Goal: Task Accomplishment & Management: Manage account settings

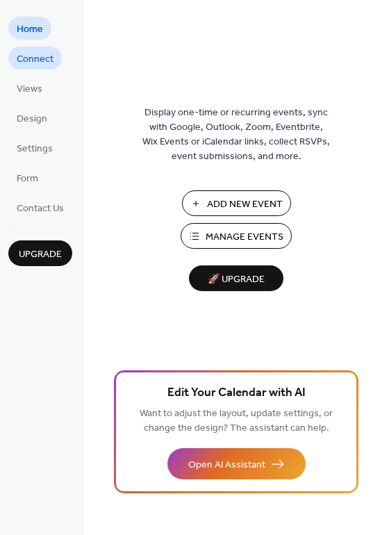
click at [46, 65] on span "Connect" at bounding box center [35, 59] width 37 height 15
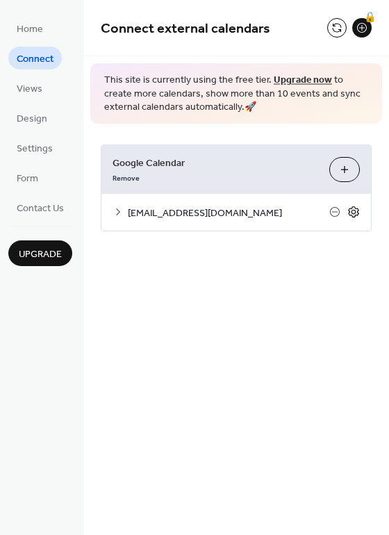
click at [355, 212] on icon at bounding box center [354, 212] width 13 height 13
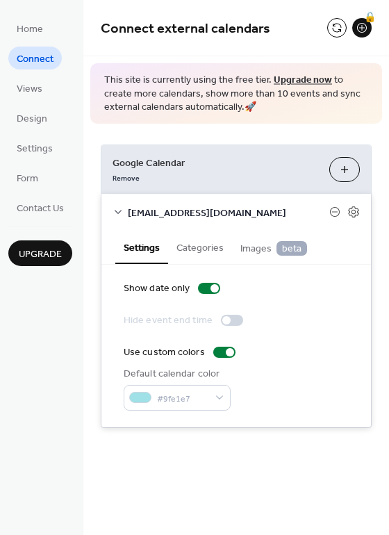
click at [201, 253] on button "Categories" at bounding box center [200, 247] width 64 height 32
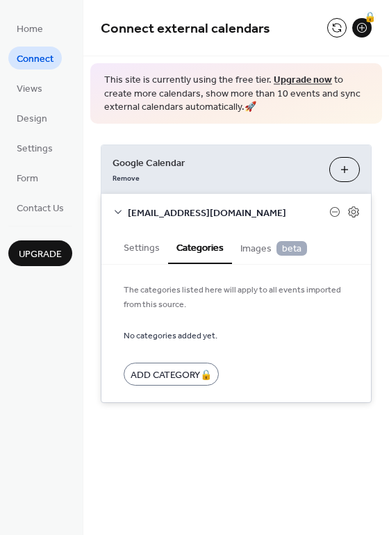
click at [260, 247] on span "Images beta" at bounding box center [274, 248] width 67 height 15
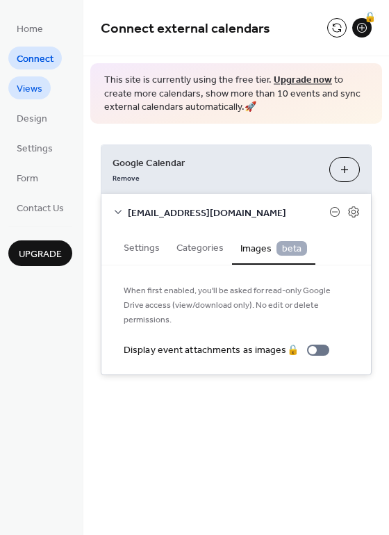
click at [42, 92] on link "Views" at bounding box center [29, 87] width 42 height 23
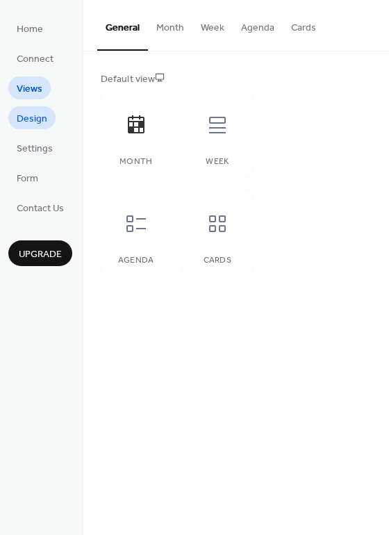
click at [40, 112] on span "Design" at bounding box center [32, 119] width 31 height 15
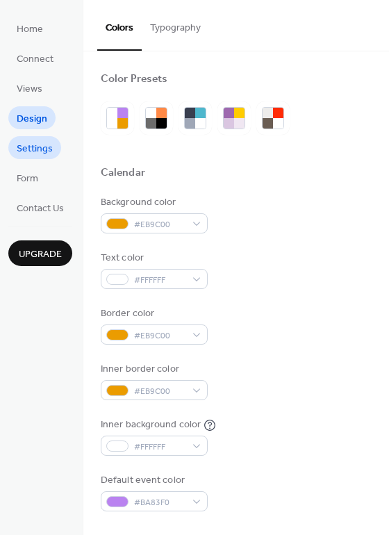
click at [42, 143] on span "Settings" at bounding box center [35, 149] width 36 height 15
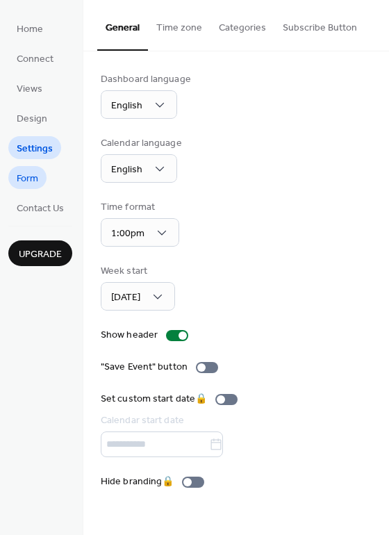
click at [36, 184] on span "Form" at bounding box center [28, 179] width 22 height 15
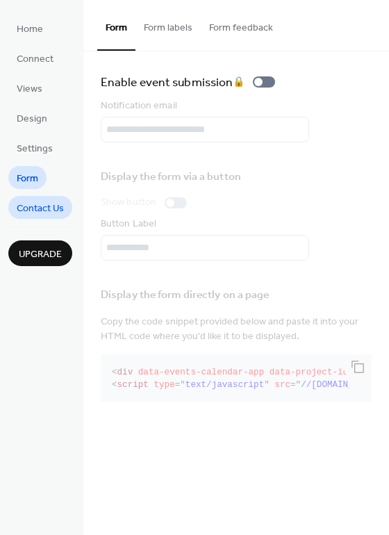
click at [47, 205] on span "Contact Us" at bounding box center [40, 209] width 47 height 15
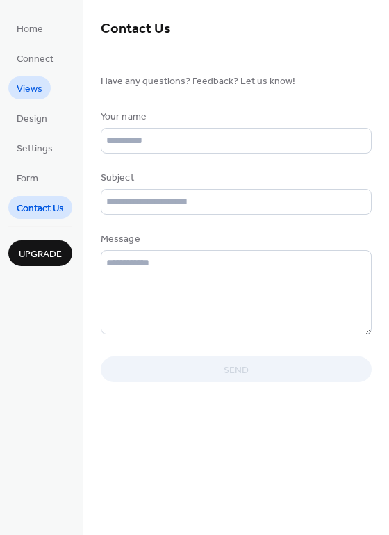
click at [46, 91] on link "Views" at bounding box center [29, 87] width 42 height 23
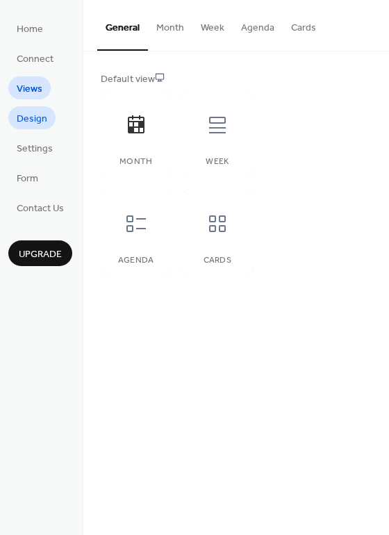
click at [39, 113] on span "Design" at bounding box center [32, 119] width 31 height 15
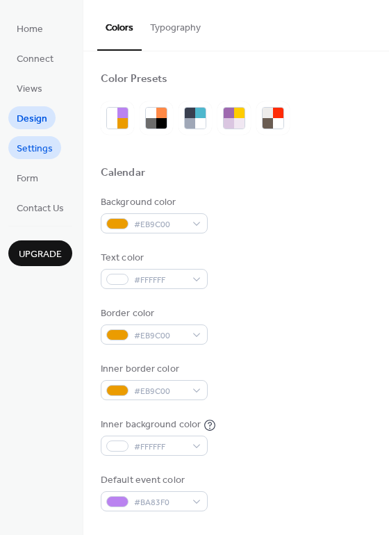
click at [43, 144] on span "Settings" at bounding box center [35, 149] width 36 height 15
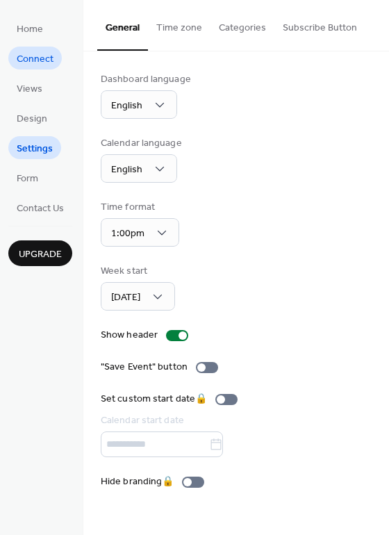
click at [39, 63] on span "Connect" at bounding box center [35, 59] width 37 height 15
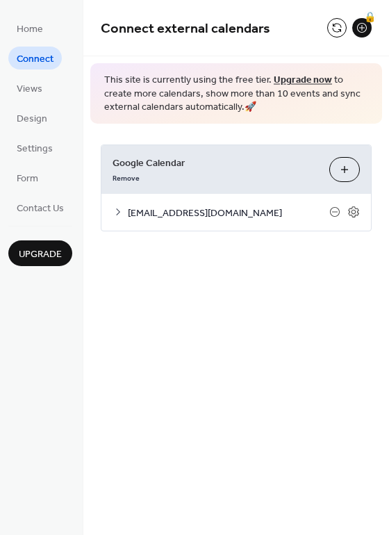
click at [342, 172] on button "Choose Calendars" at bounding box center [345, 169] width 31 height 25
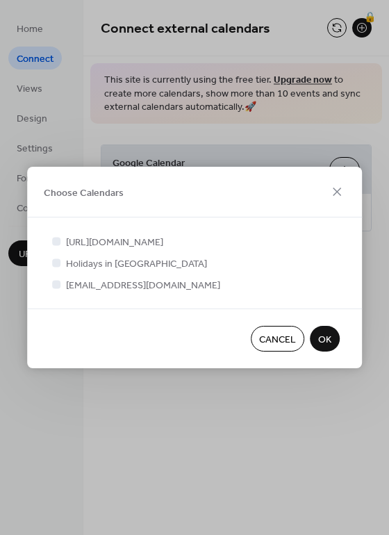
click at [112, 268] on span "Holidays in [GEOGRAPHIC_DATA]" at bounding box center [136, 264] width 141 height 15
click at [55, 238] on div at bounding box center [56, 241] width 8 height 8
click at [57, 241] on div at bounding box center [56, 241] width 8 height 8
click at [57, 242] on div at bounding box center [56, 241] width 8 height 8
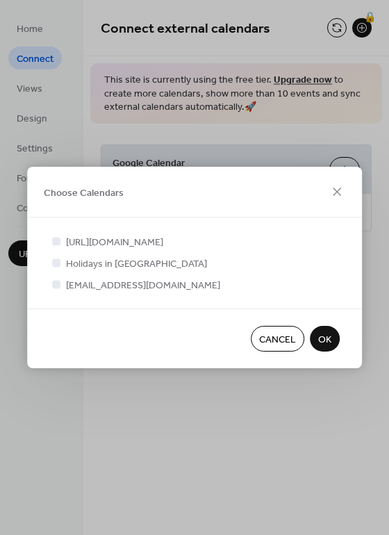
click at [57, 242] on div at bounding box center [56, 241] width 8 height 8
click at [99, 242] on span "[URL][DOMAIN_NAME]" at bounding box center [114, 243] width 97 height 15
click at [56, 270] on div at bounding box center [56, 263] width 14 height 14
click at [56, 267] on div at bounding box center [56, 263] width 8 height 8
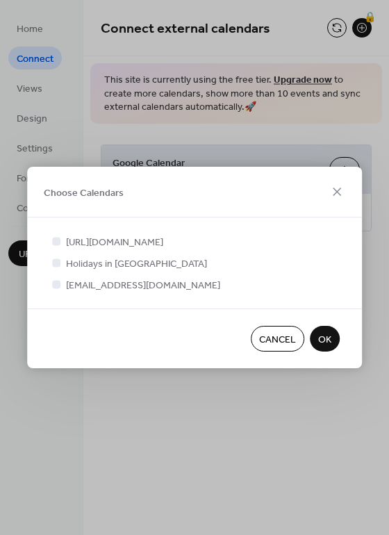
click at [56, 267] on div at bounding box center [56, 263] width 8 height 8
click at [56, 243] on div at bounding box center [56, 241] width 8 height 8
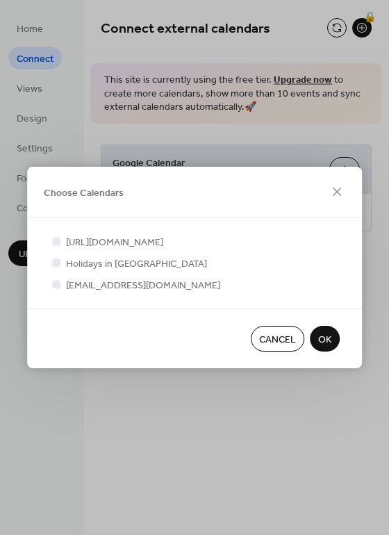
click at [56, 243] on div at bounding box center [56, 241] width 8 height 8
click at [336, 355] on div "Cancel OK" at bounding box center [194, 339] width 335 height 60
click at [333, 350] on button "OK" at bounding box center [325, 339] width 30 height 26
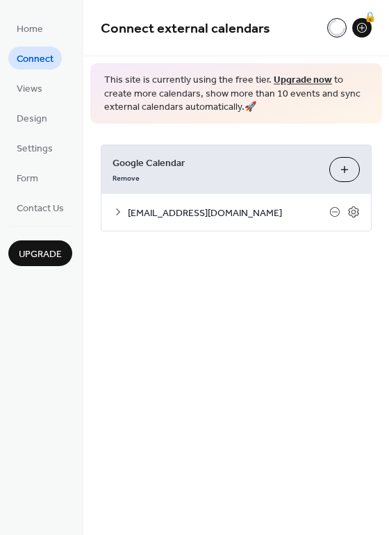
click at [350, 180] on button "Choose Calendars" at bounding box center [345, 169] width 31 height 25
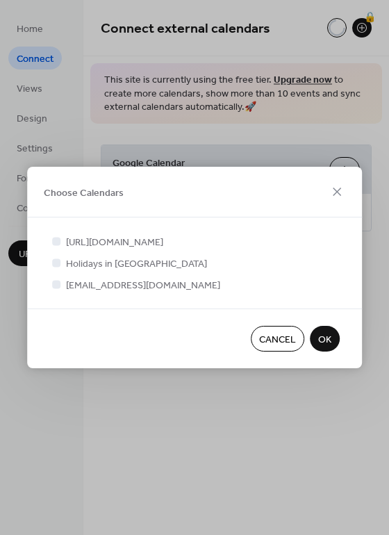
click at [59, 244] on div at bounding box center [56, 241] width 8 height 8
click at [58, 241] on div at bounding box center [56, 241] width 8 height 8
click at [57, 241] on div at bounding box center [56, 241] width 8 height 8
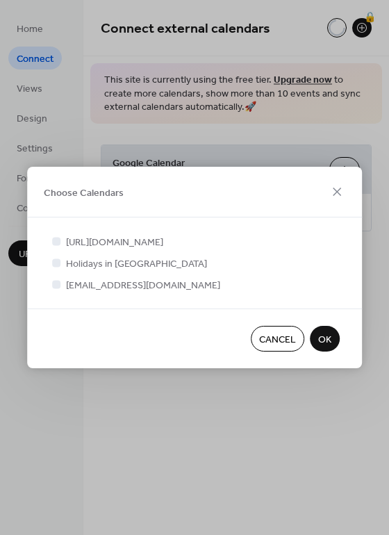
click at [57, 241] on div at bounding box center [56, 241] width 8 height 8
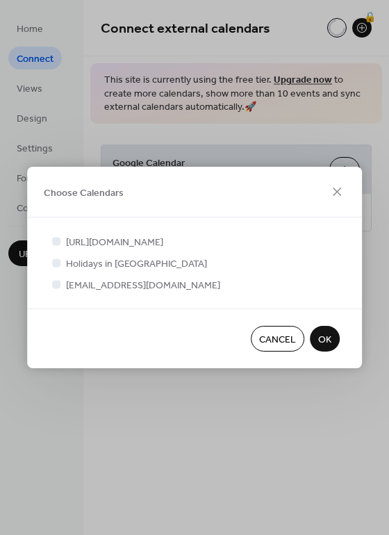
click at [57, 241] on div at bounding box center [56, 241] width 8 height 8
click at [58, 267] on div at bounding box center [56, 263] width 8 height 8
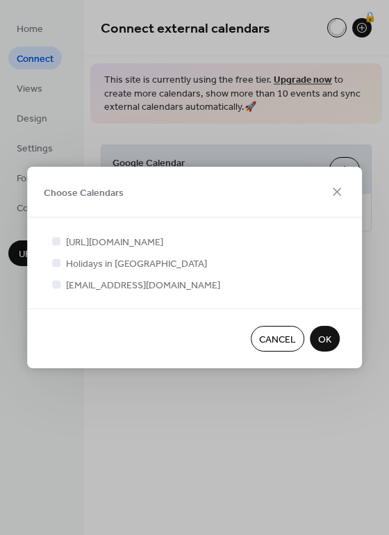
click at [315, 347] on button "OK" at bounding box center [325, 339] width 30 height 26
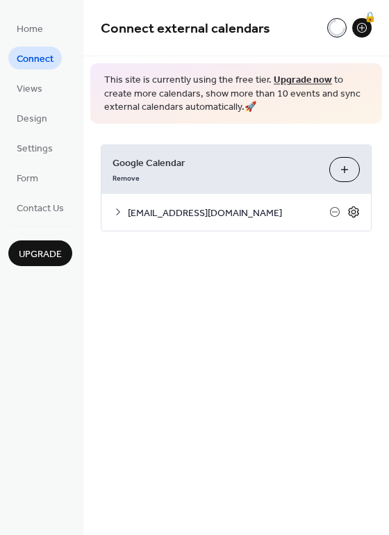
click at [353, 217] on icon at bounding box center [353, 211] width 10 height 11
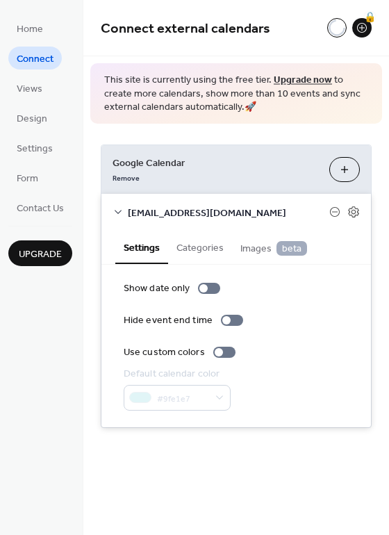
click at [229, 245] on button "Categories" at bounding box center [200, 247] width 64 height 32
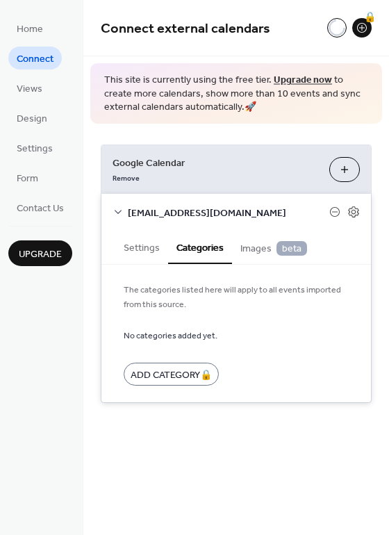
click at [255, 248] on span "Images beta" at bounding box center [274, 248] width 67 height 15
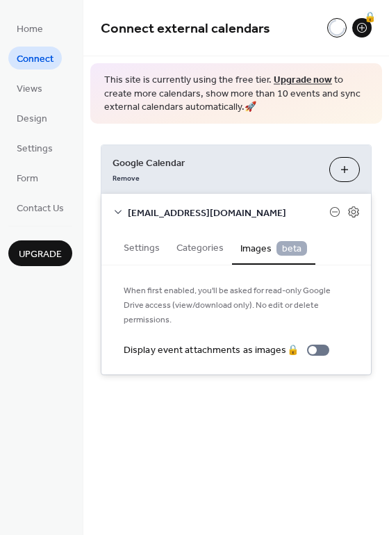
click at [183, 250] on button "Categories" at bounding box center [200, 247] width 64 height 32
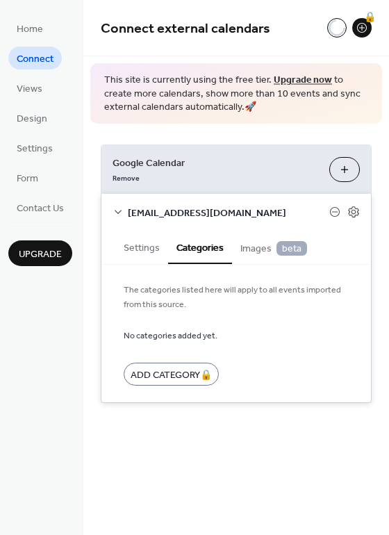
click at [342, 181] on button "Choose Calendars" at bounding box center [345, 169] width 31 height 25
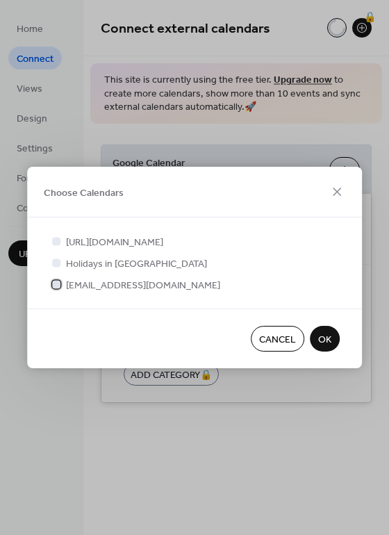
click at [58, 286] on icon at bounding box center [56, 283] width 5 height 3
click at [58, 288] on div at bounding box center [56, 284] width 8 height 8
click at [58, 286] on icon at bounding box center [56, 283] width 5 height 3
click at [56, 245] on div at bounding box center [56, 241] width 14 height 14
click at [325, 345] on span "OK" at bounding box center [324, 340] width 13 height 15
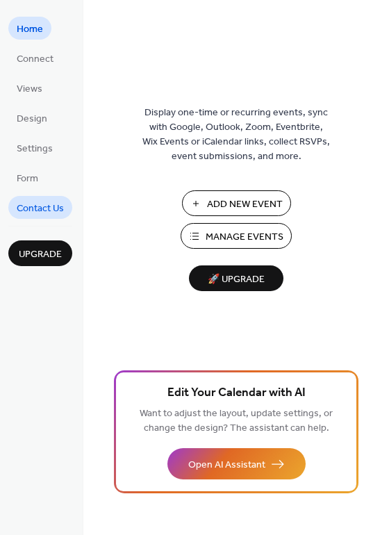
click at [49, 198] on link "Contact Us" at bounding box center [40, 207] width 64 height 23
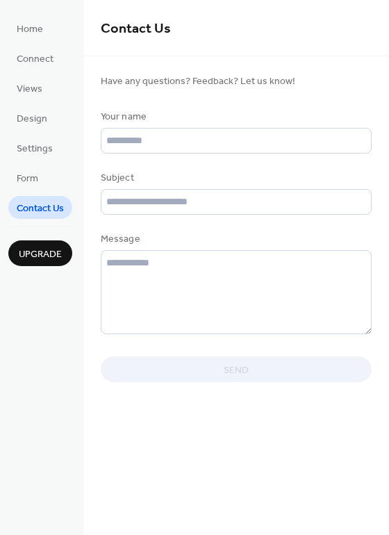
click at [24, 189] on ul "Home Connect Views Design Settings Form Contact Us" at bounding box center [40, 118] width 64 height 202
click at [24, 182] on span "Form" at bounding box center [28, 179] width 22 height 15
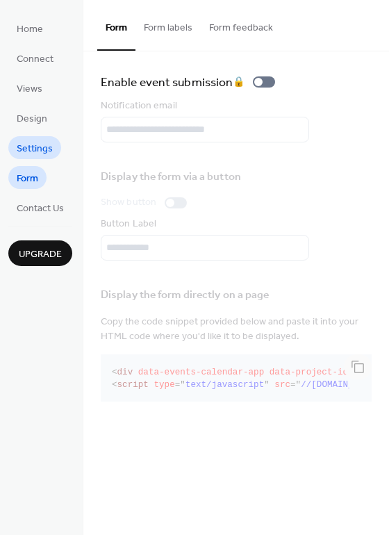
click at [31, 152] on span "Settings" at bounding box center [35, 149] width 36 height 15
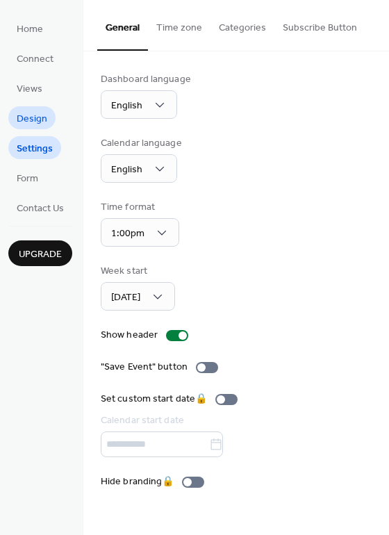
click at [33, 115] on span "Design" at bounding box center [32, 119] width 31 height 15
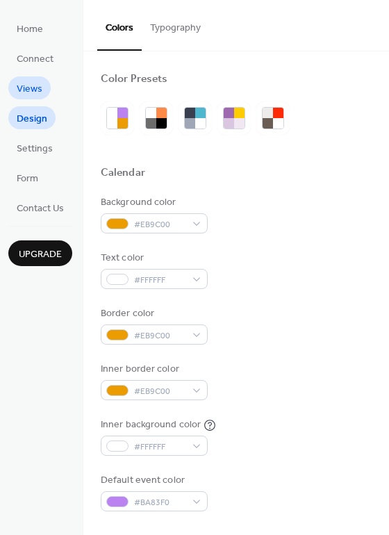
click at [34, 88] on span "Views" at bounding box center [30, 89] width 26 height 15
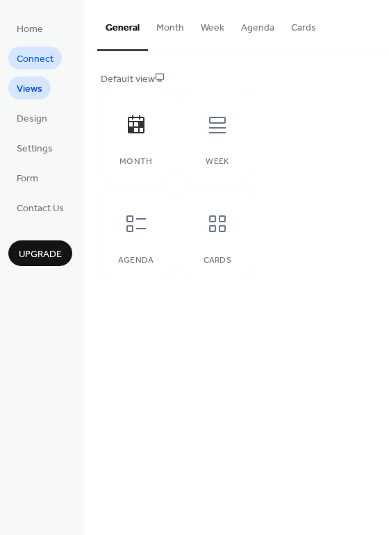
click at [35, 67] on span "Connect" at bounding box center [35, 59] width 37 height 15
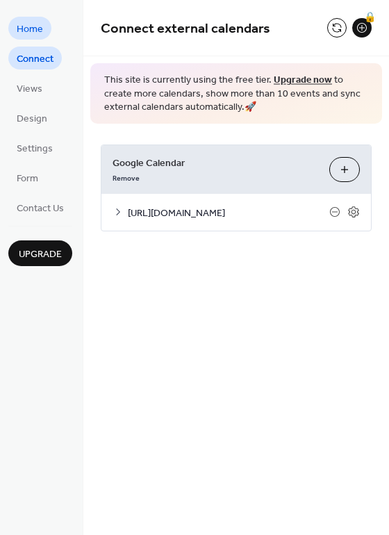
click at [35, 31] on span "Home" at bounding box center [30, 29] width 26 height 15
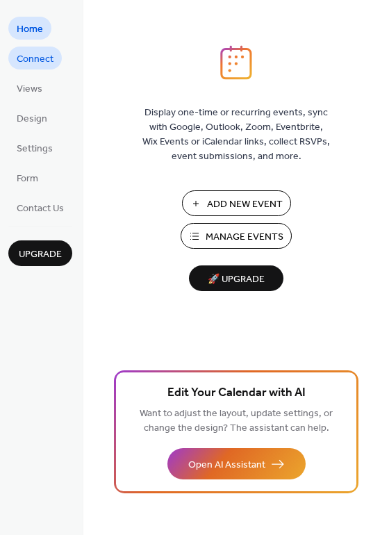
click at [47, 52] on span "Connect" at bounding box center [35, 59] width 37 height 15
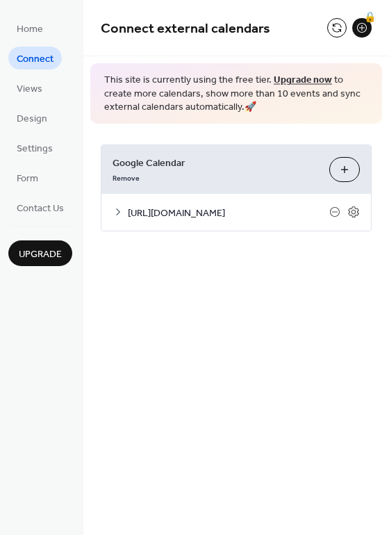
click at [122, 211] on div "[URL][DOMAIN_NAME]" at bounding box center [236, 212] width 270 height 37
click at [120, 215] on icon at bounding box center [118, 211] width 11 height 11
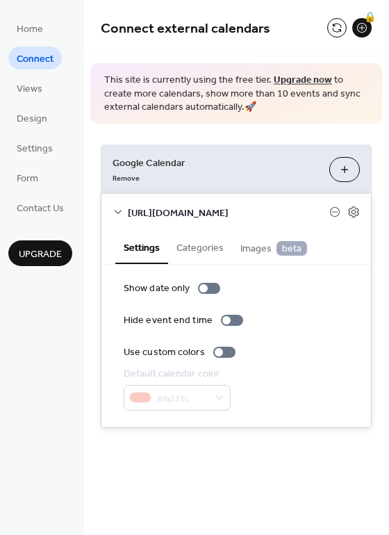
click at [193, 410] on div "#fa573c" at bounding box center [177, 398] width 107 height 26
click at [211, 411] on div "#fa573c" at bounding box center [177, 398] width 107 height 26
click at [211, 259] on button "Categories" at bounding box center [200, 247] width 64 height 32
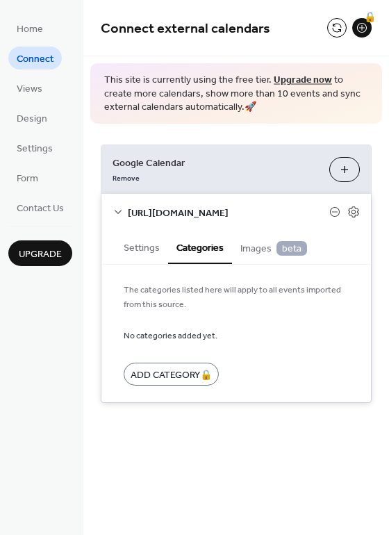
click at [262, 257] on span "Images beta" at bounding box center [274, 248] width 67 height 15
